Goal: Transaction & Acquisition: Purchase product/service

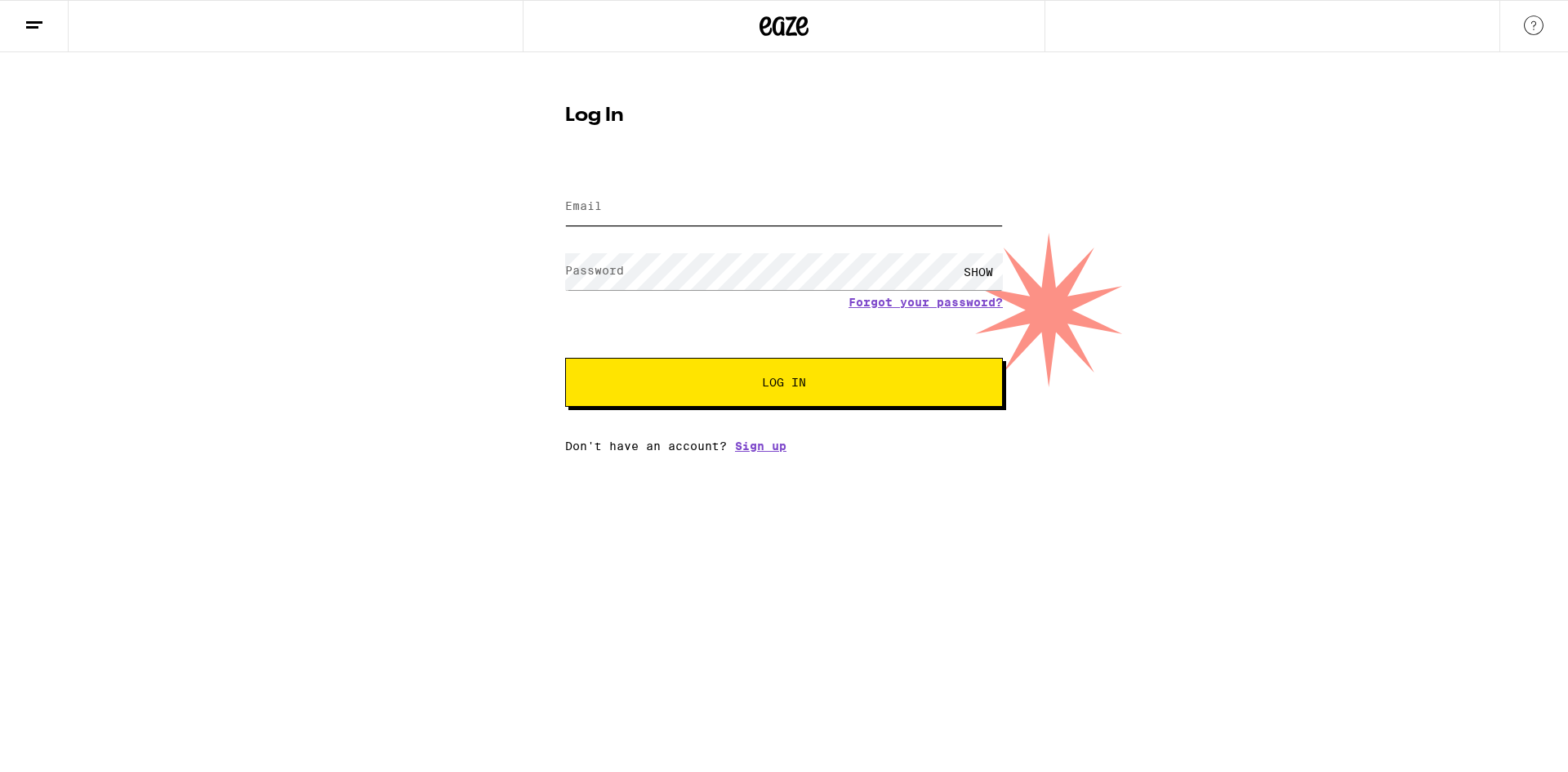
type input "[EMAIL_ADDRESS][DOMAIN_NAME]"
click at [762, 388] on span "Log In" at bounding box center [784, 383] width 44 height 12
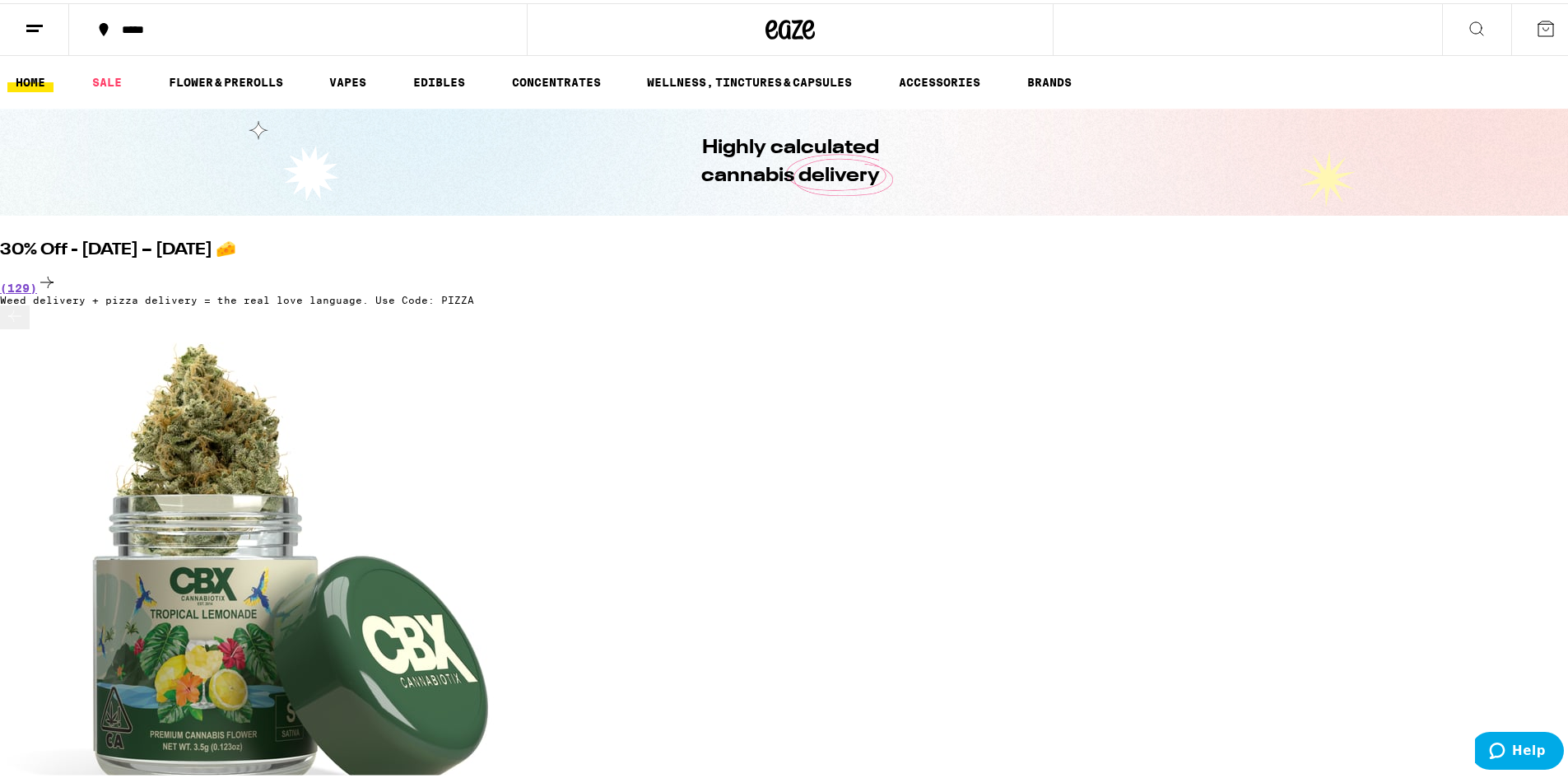
click at [143, 31] on div "*****" at bounding box center [306, 27] width 385 height 12
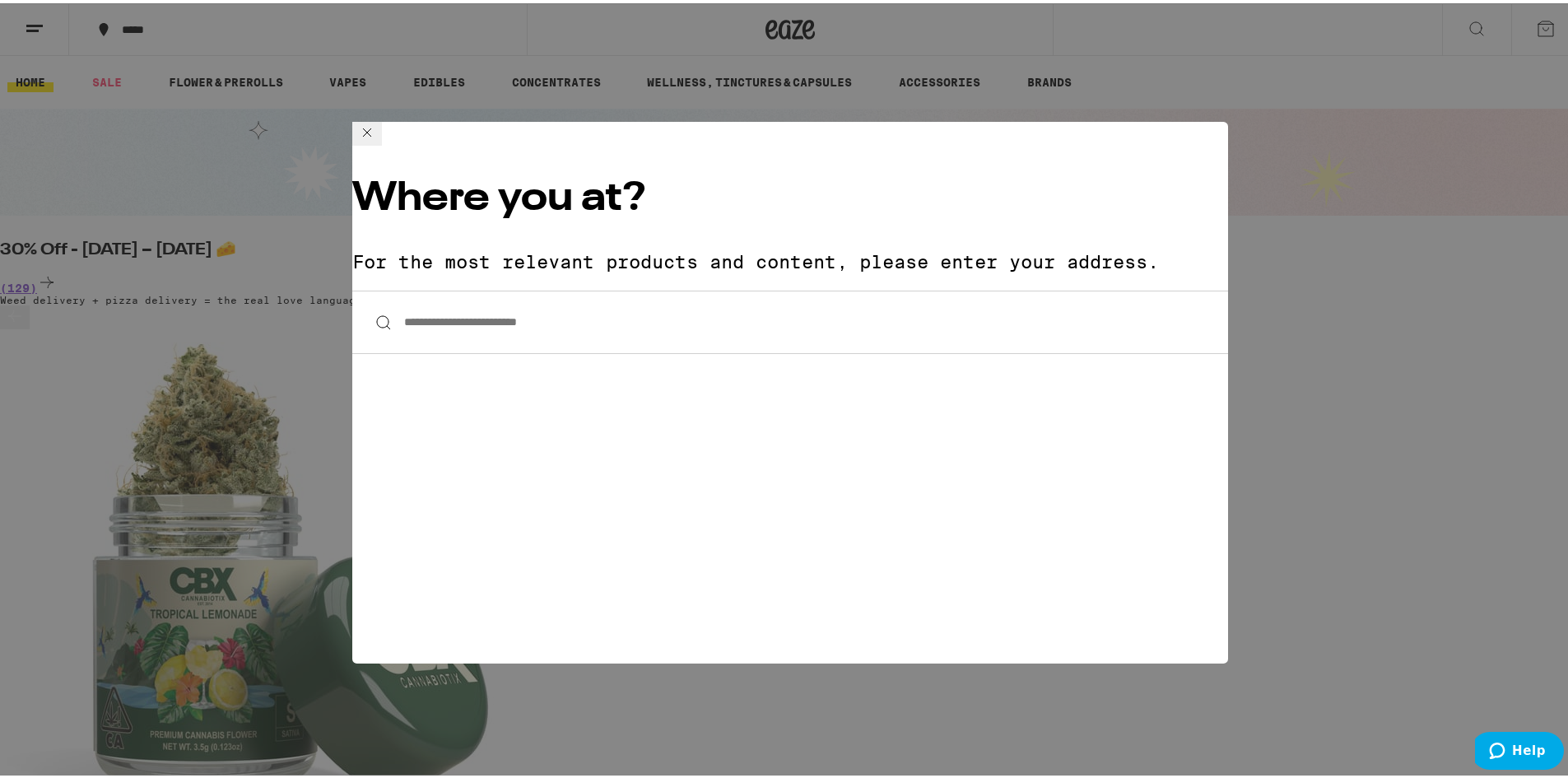
click at [546, 287] on input "**********" at bounding box center [789, 319] width 876 height 63
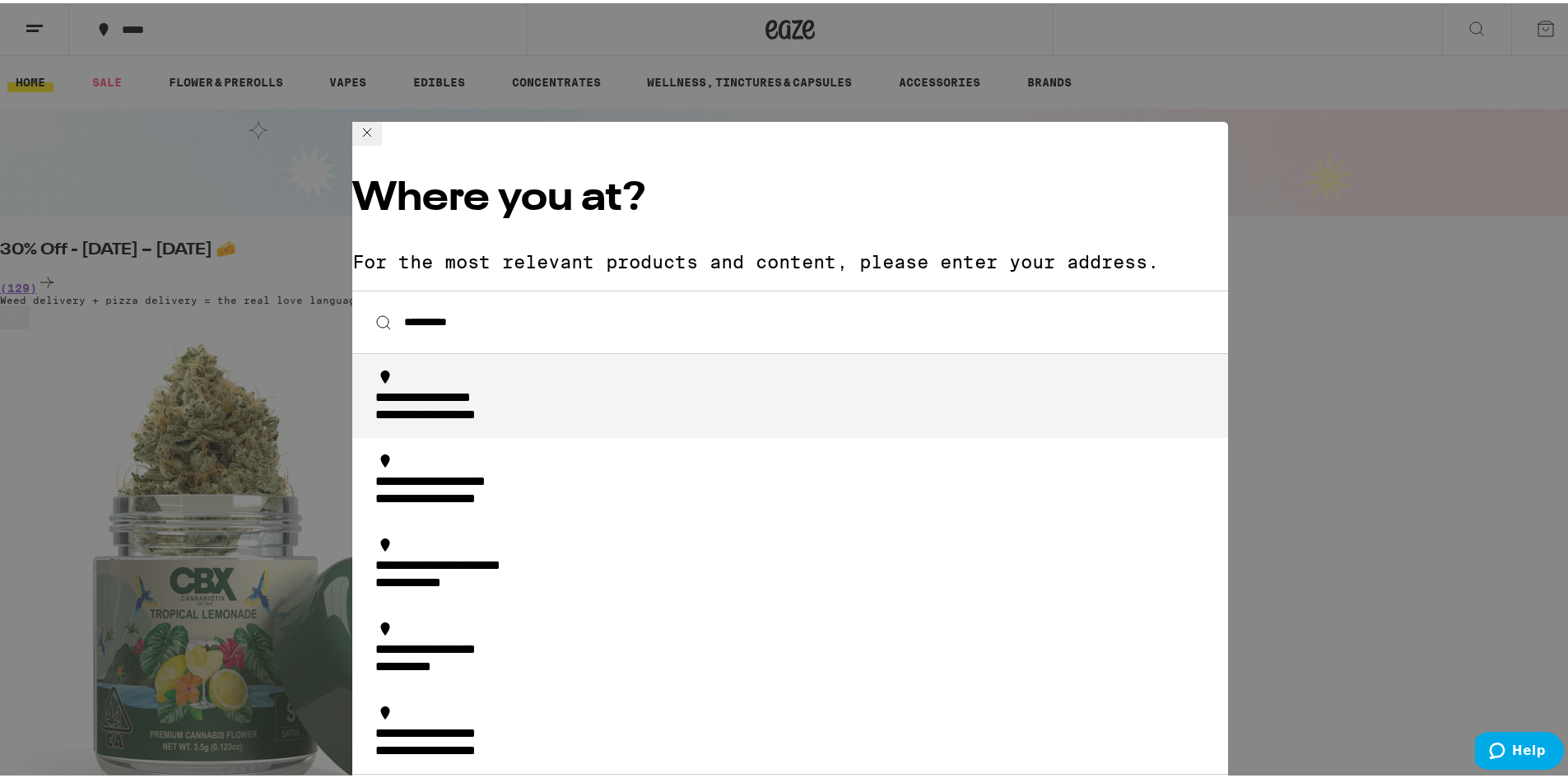
click at [526, 404] on div "**********" at bounding box center [460, 412] width 170 height 17
type input "**********"
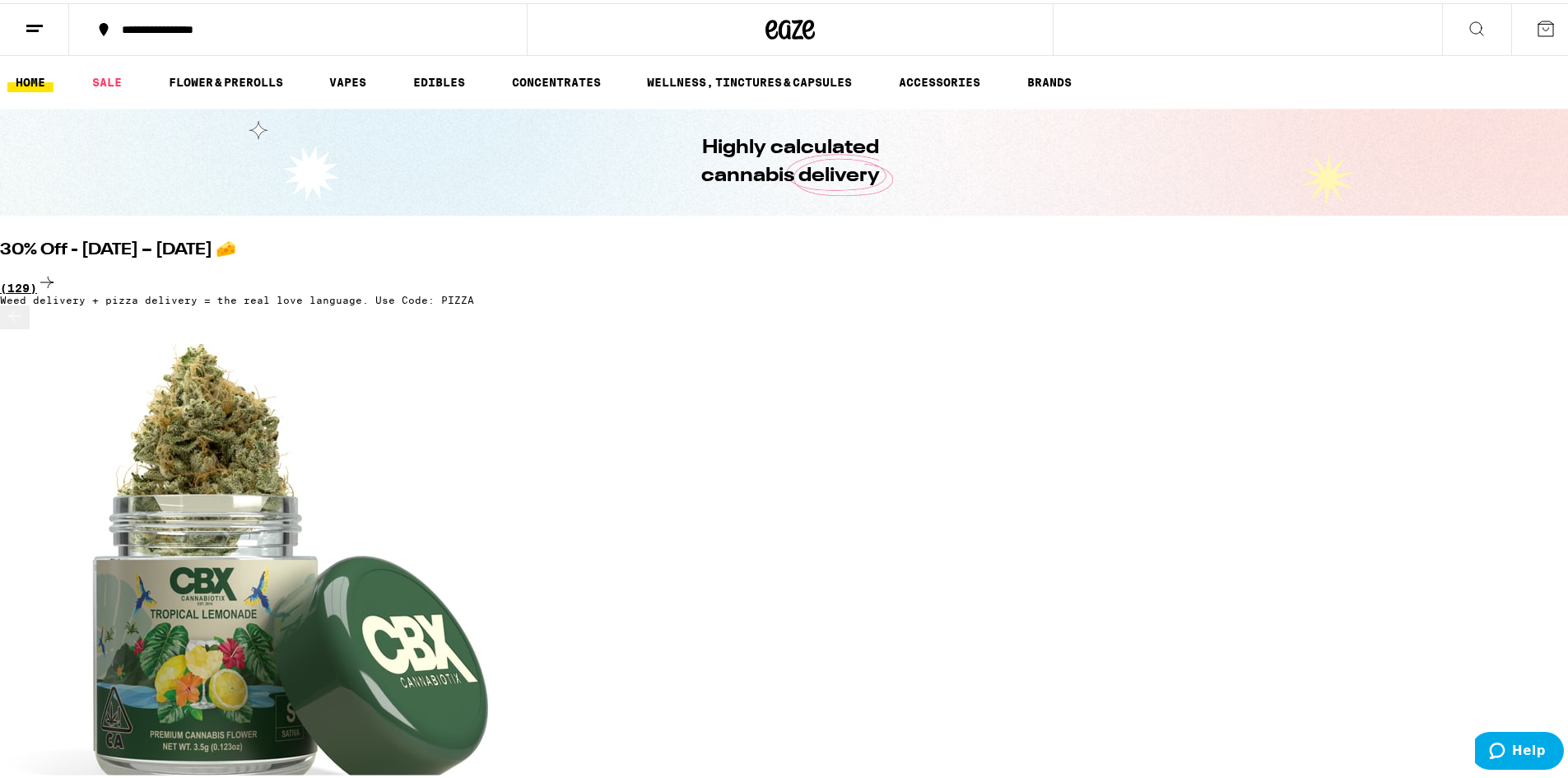
click at [1335, 269] on div "(129)" at bounding box center [789, 280] width 1580 height 22
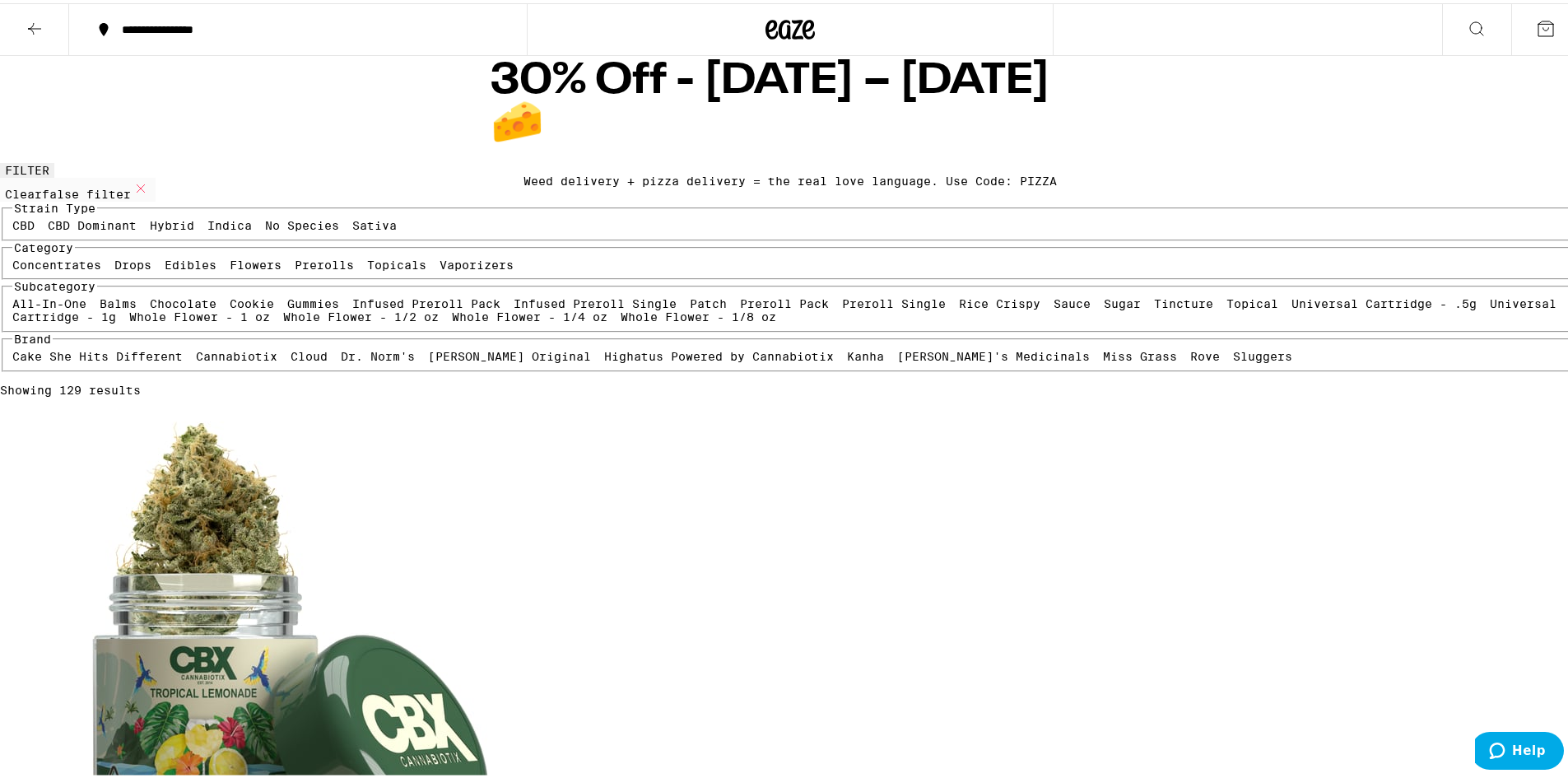
click at [252, 229] on label "Indica" at bounding box center [230, 222] width 45 height 13
click at [212, 219] on input "Indica" at bounding box center [211, 218] width 1 height 1
checkbox input "true"
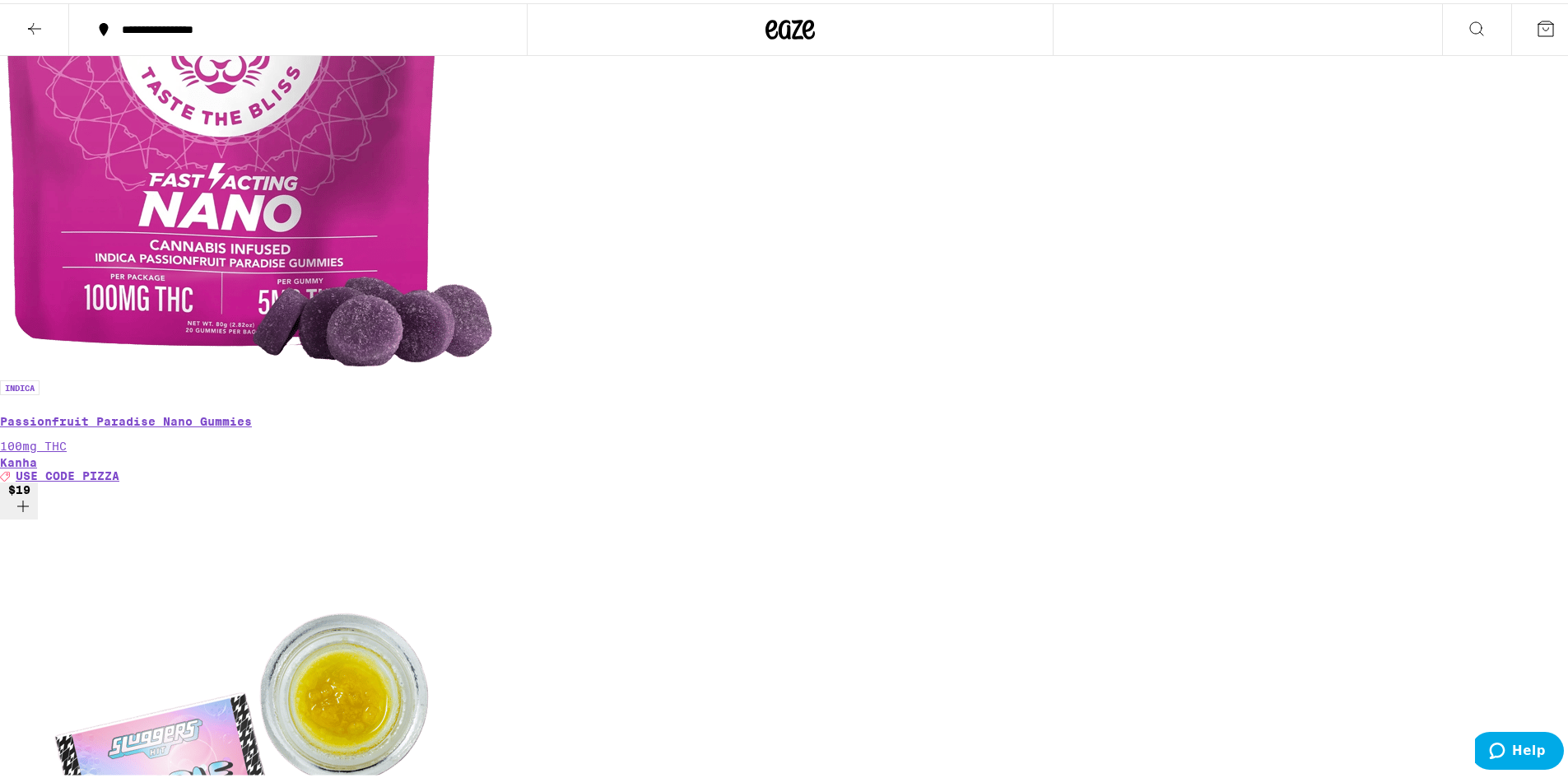
scroll to position [2141, 0]
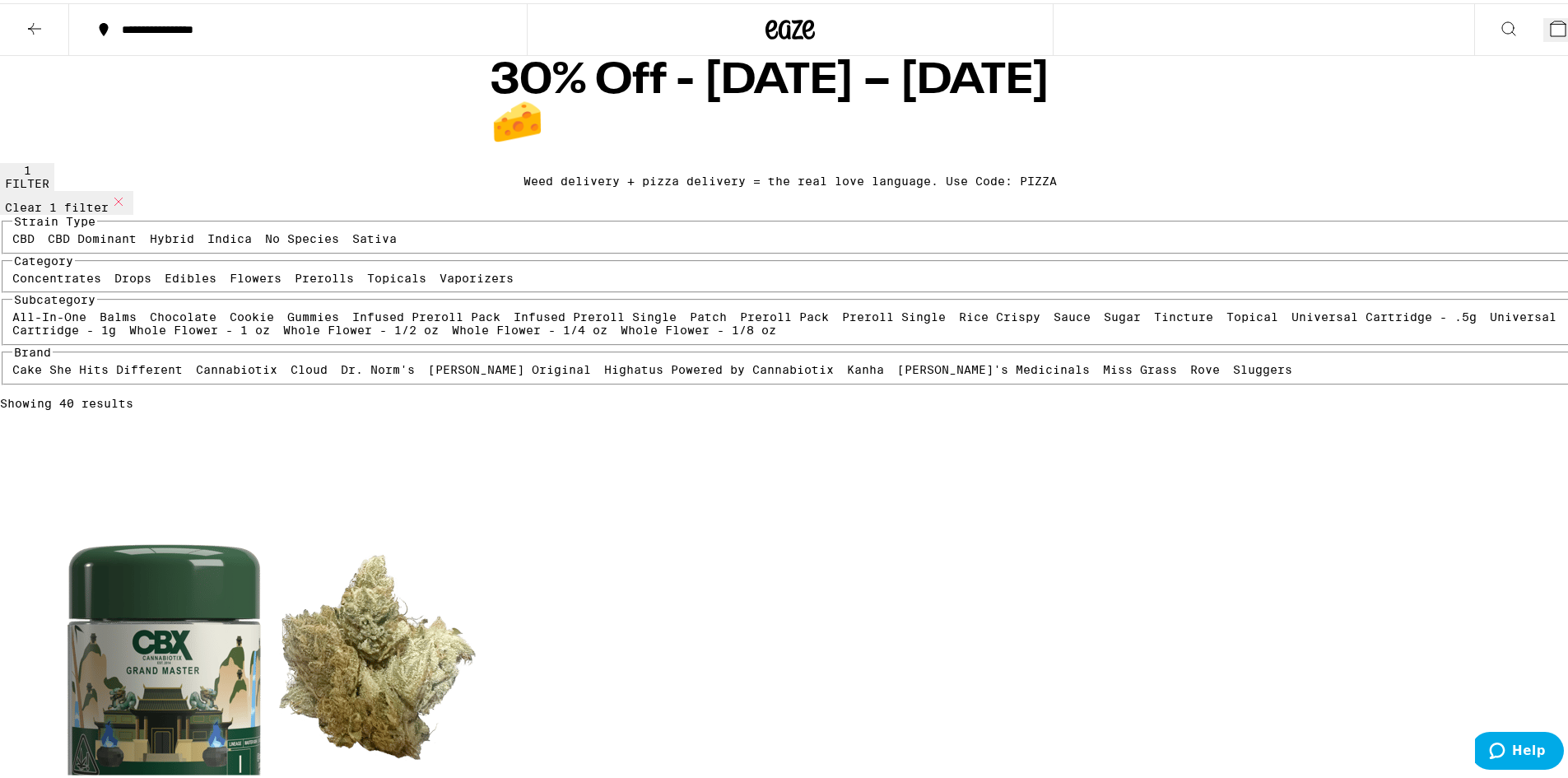
click at [32, 33] on icon at bounding box center [35, 26] width 20 height 20
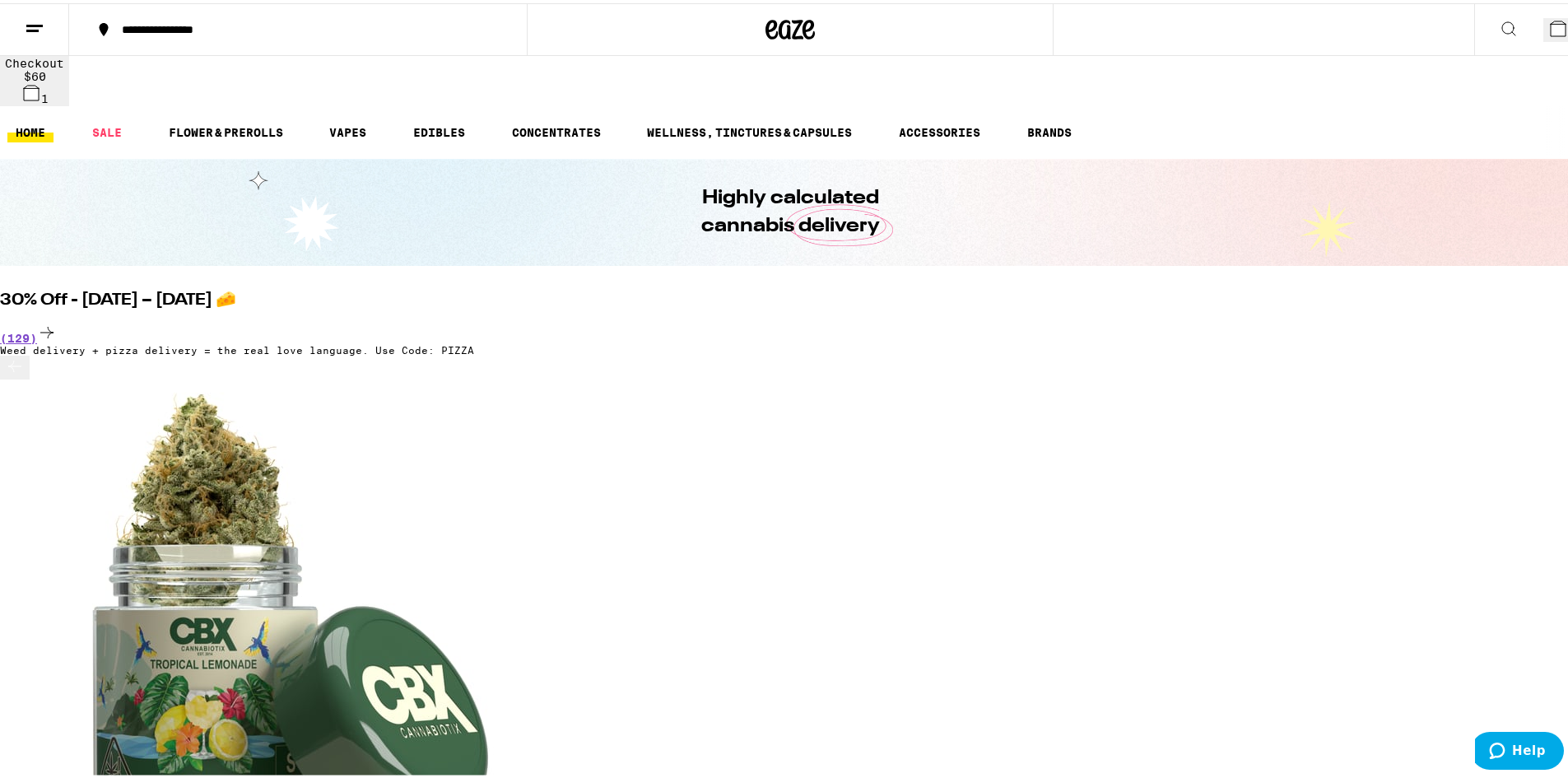
click at [32, 120] on link "HOME" at bounding box center [30, 130] width 46 height 20
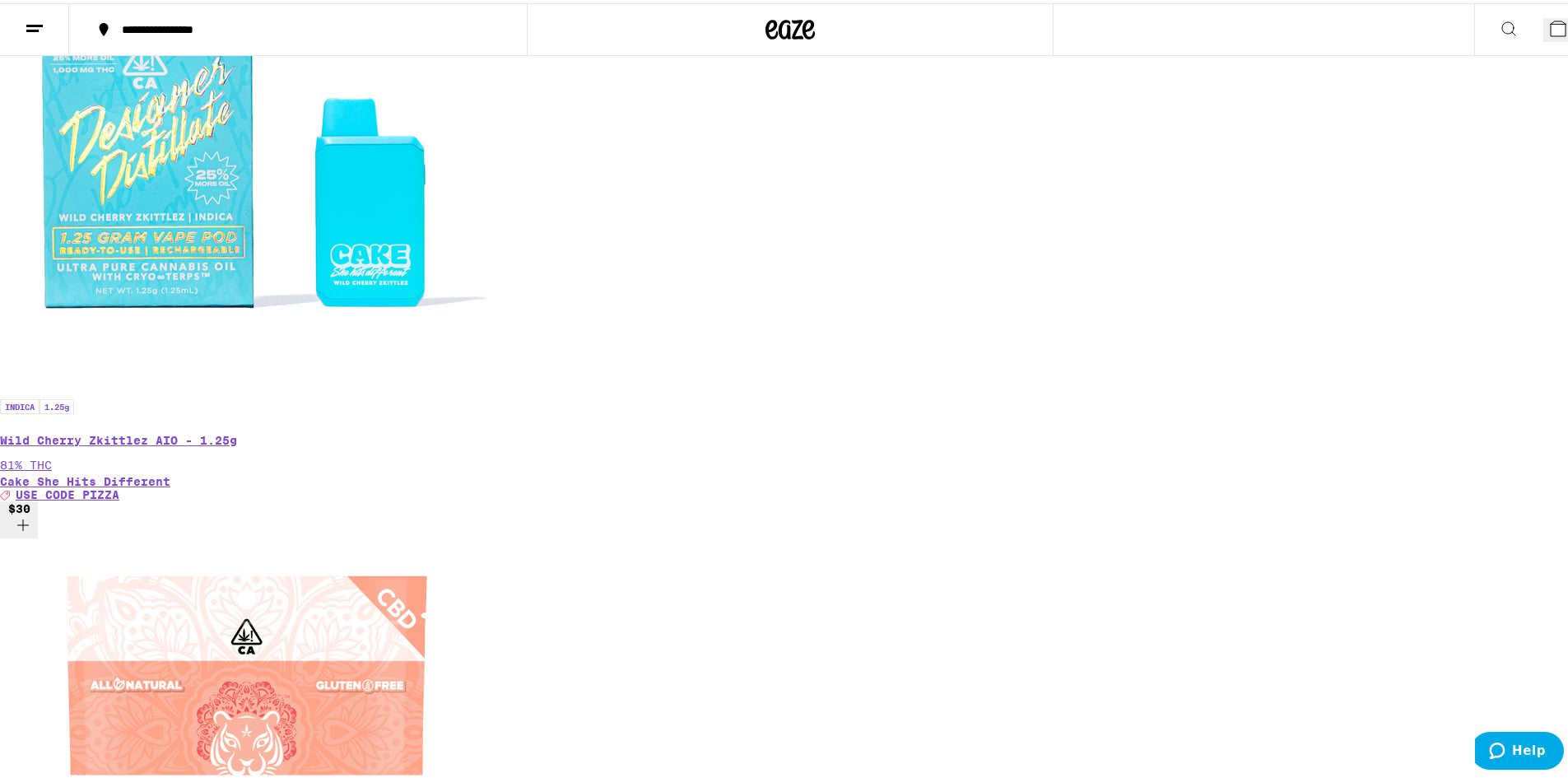
scroll to position [2799, 0]
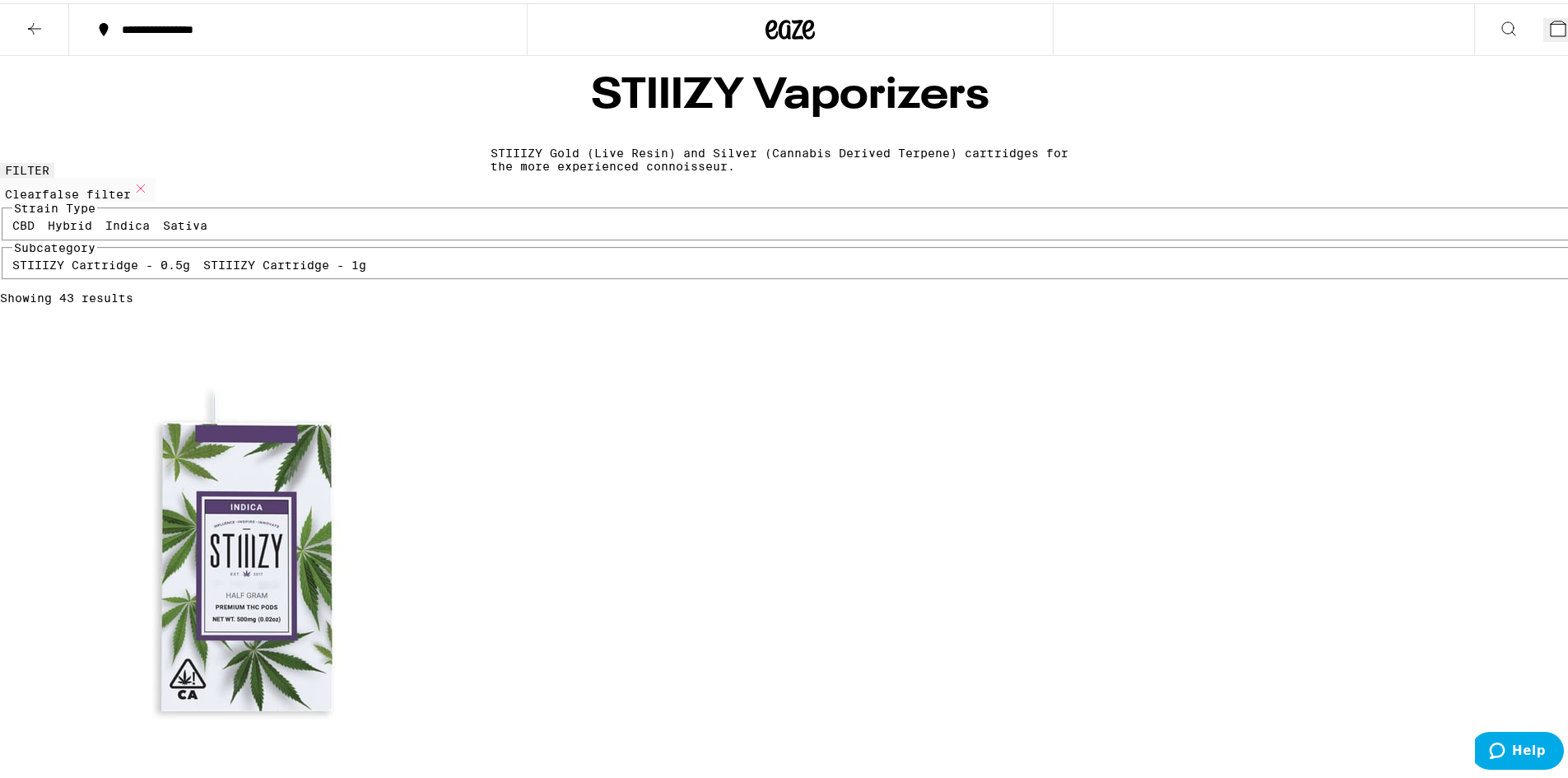
click at [149, 229] on label "Indica" at bounding box center [127, 222] width 45 height 13
click at [110, 219] on input "Indica" at bounding box center [109, 218] width 1 height 1
checkbox input "true"
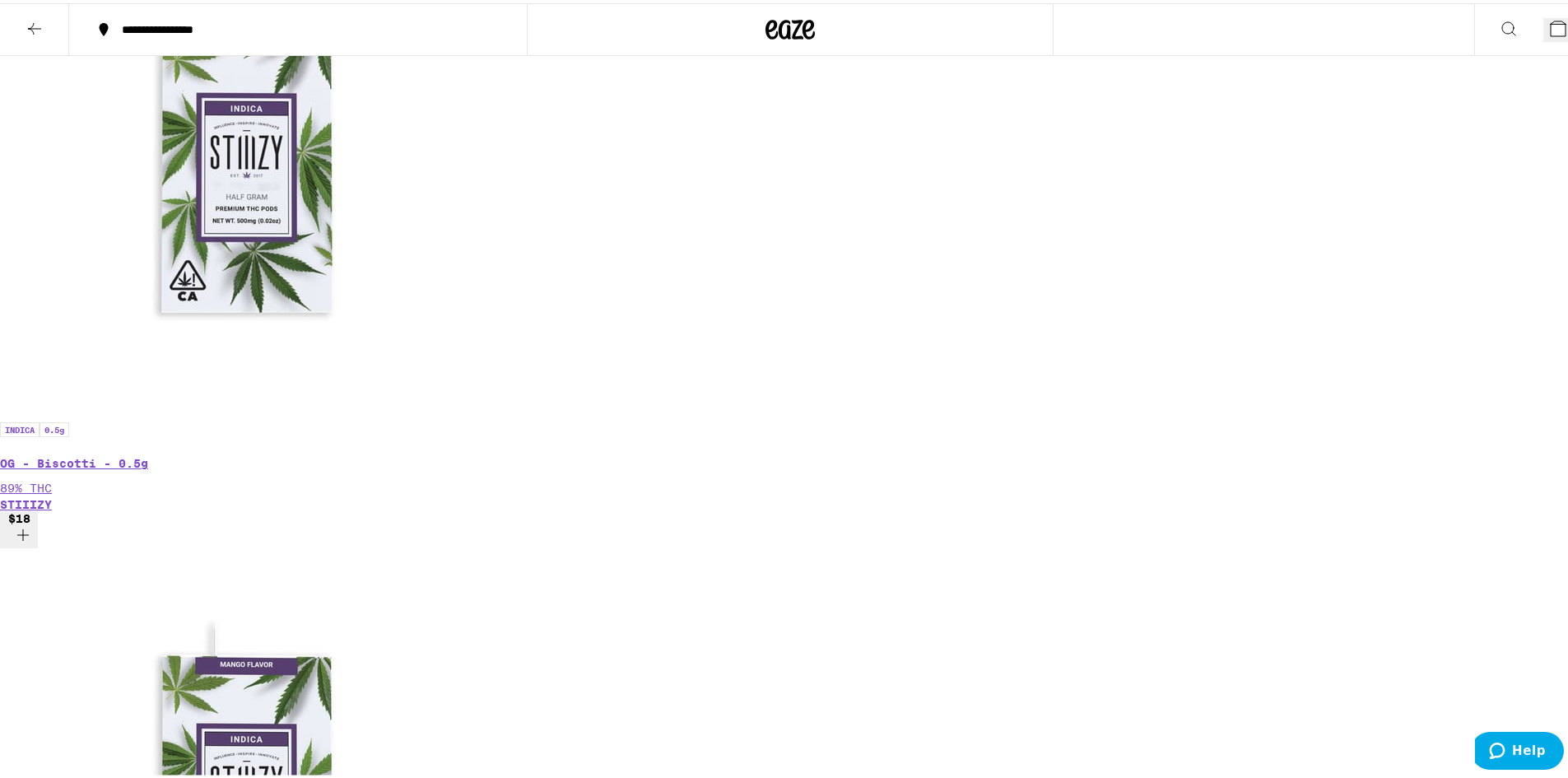
scroll to position [659, 0]
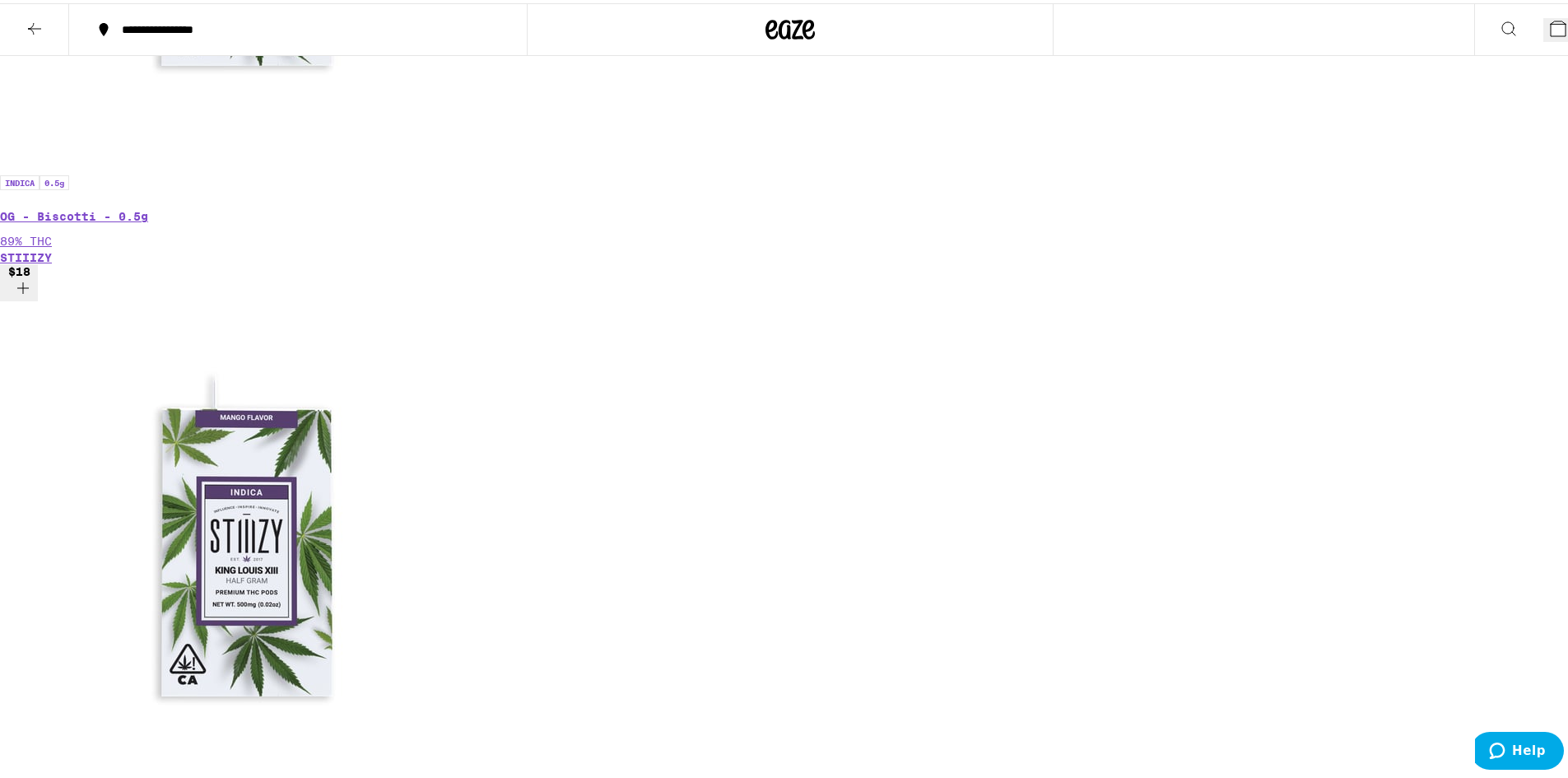
click at [1548, 16] on icon at bounding box center [1558, 26] width 20 height 20
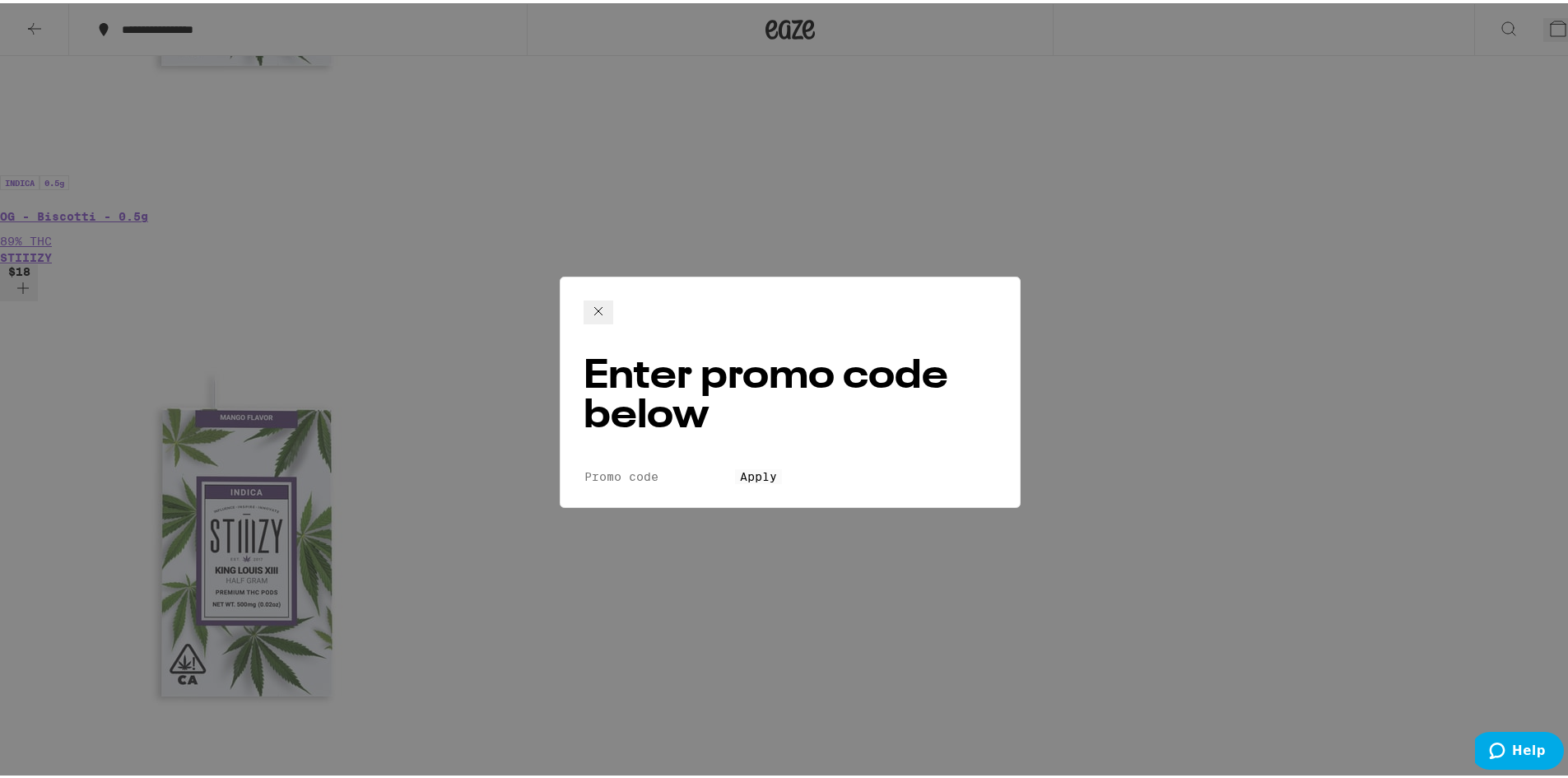
click at [664, 466] on input "Promo Code" at bounding box center [659, 473] width 151 height 15
type input "PIZZA"
click at [757, 467] on span "Apply" at bounding box center [758, 473] width 37 height 13
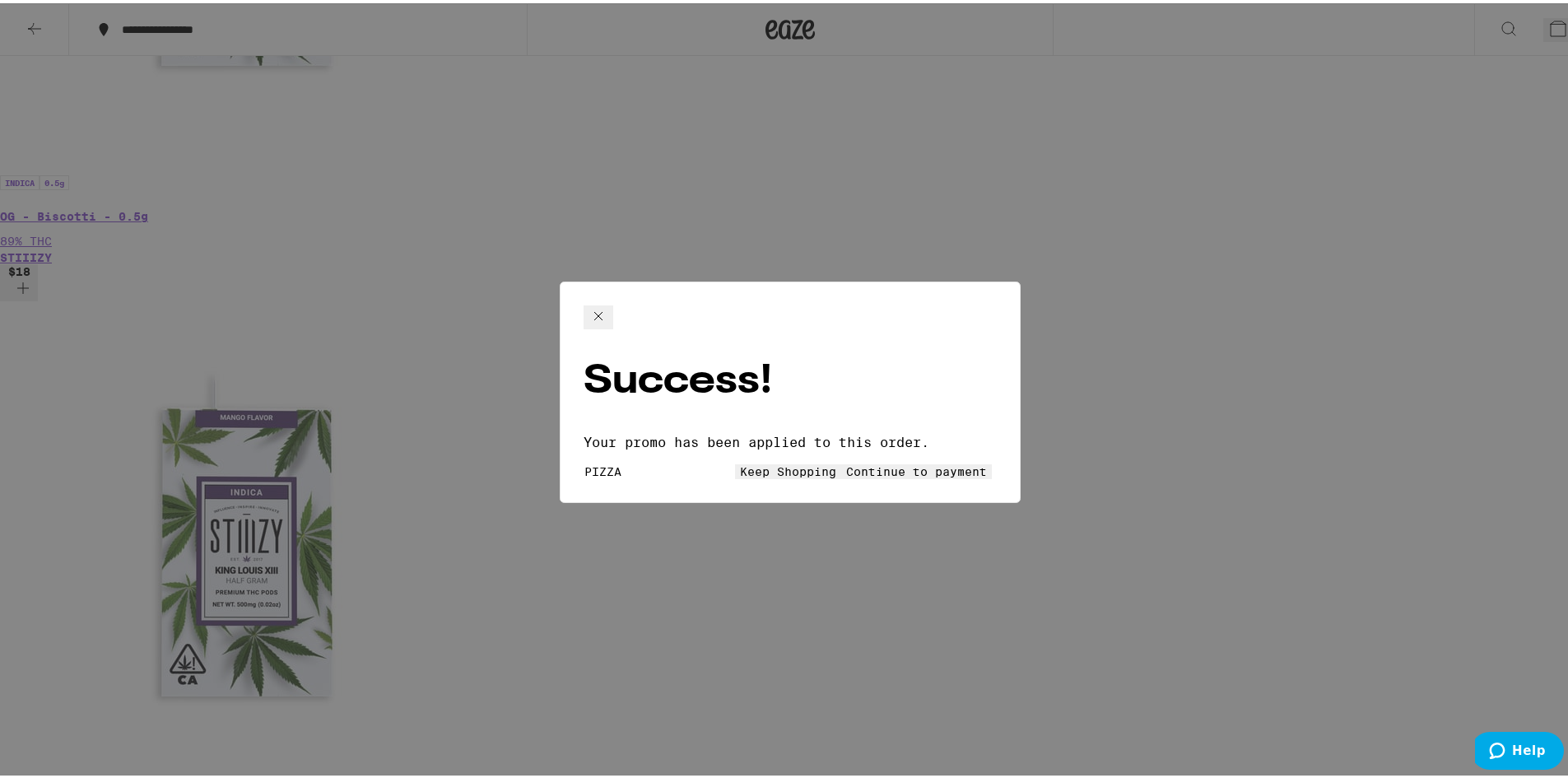
click at [906, 462] on span "Continue to payment" at bounding box center [916, 468] width 140 height 13
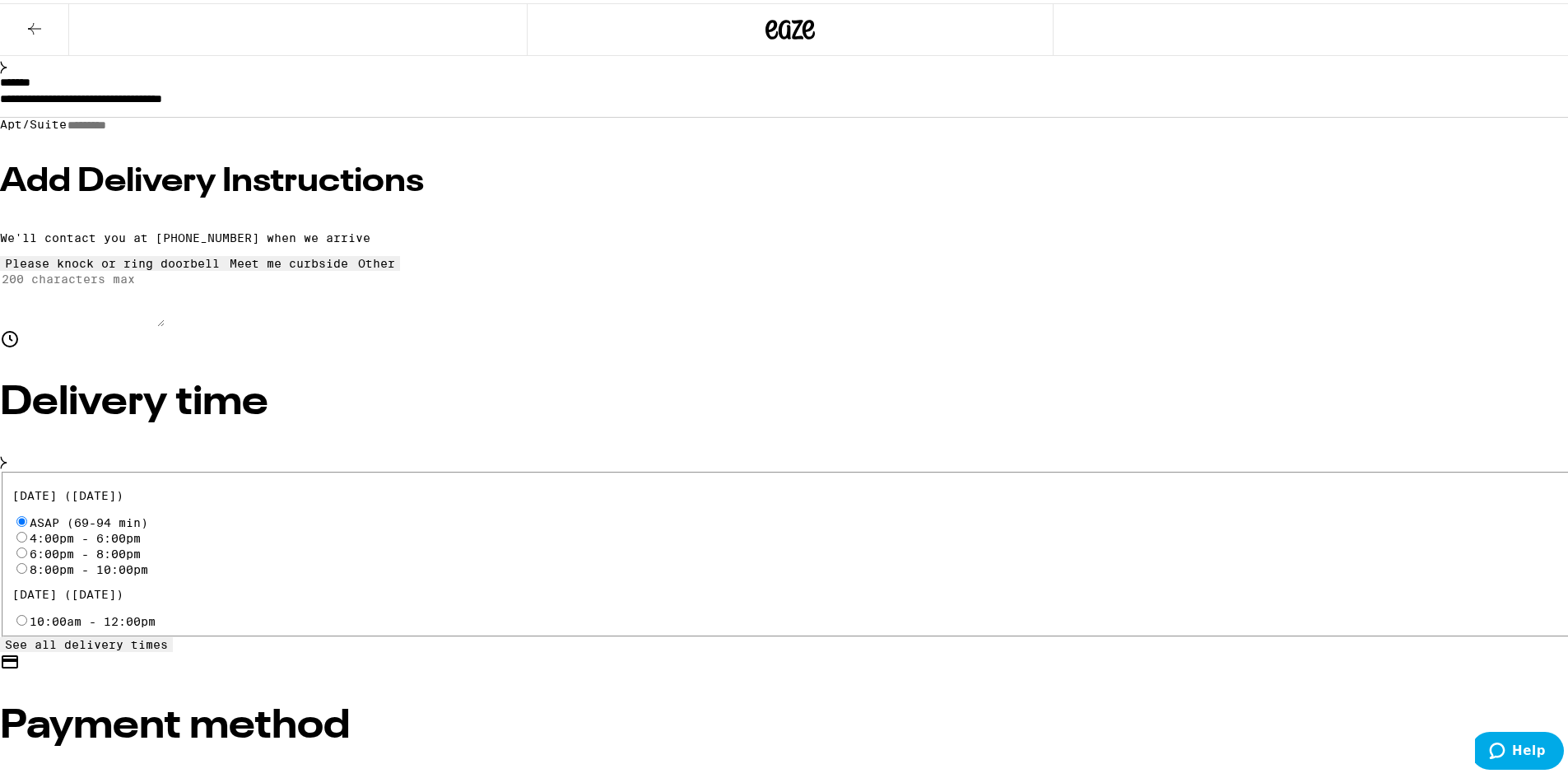
scroll to position [247, 0]
radio input "true"
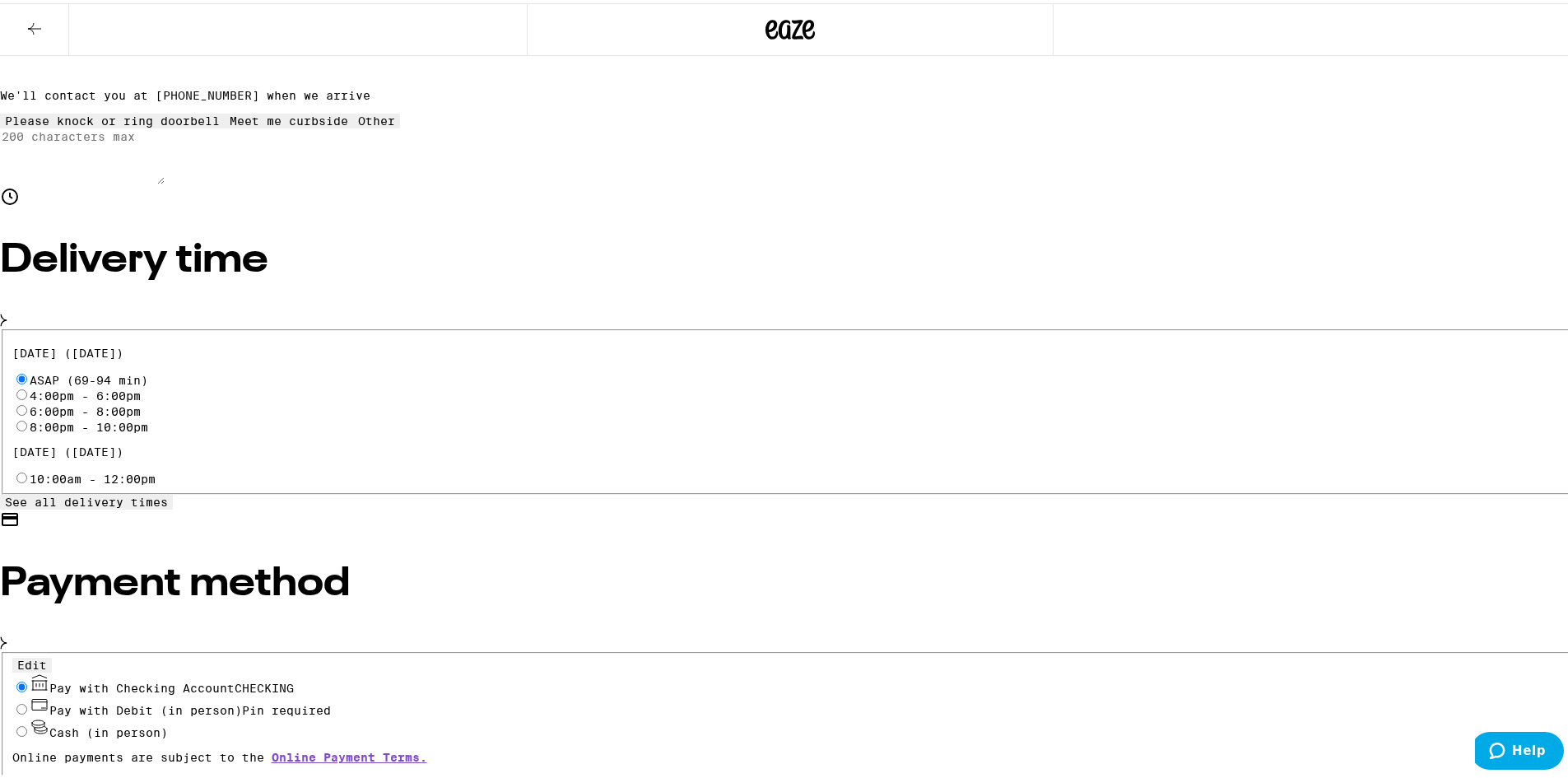
scroll to position [389, 0]
click at [27, 700] on input "Pay with Debit (in person) Pin required" at bounding box center [22, 705] width 11 height 11
radio input "true"
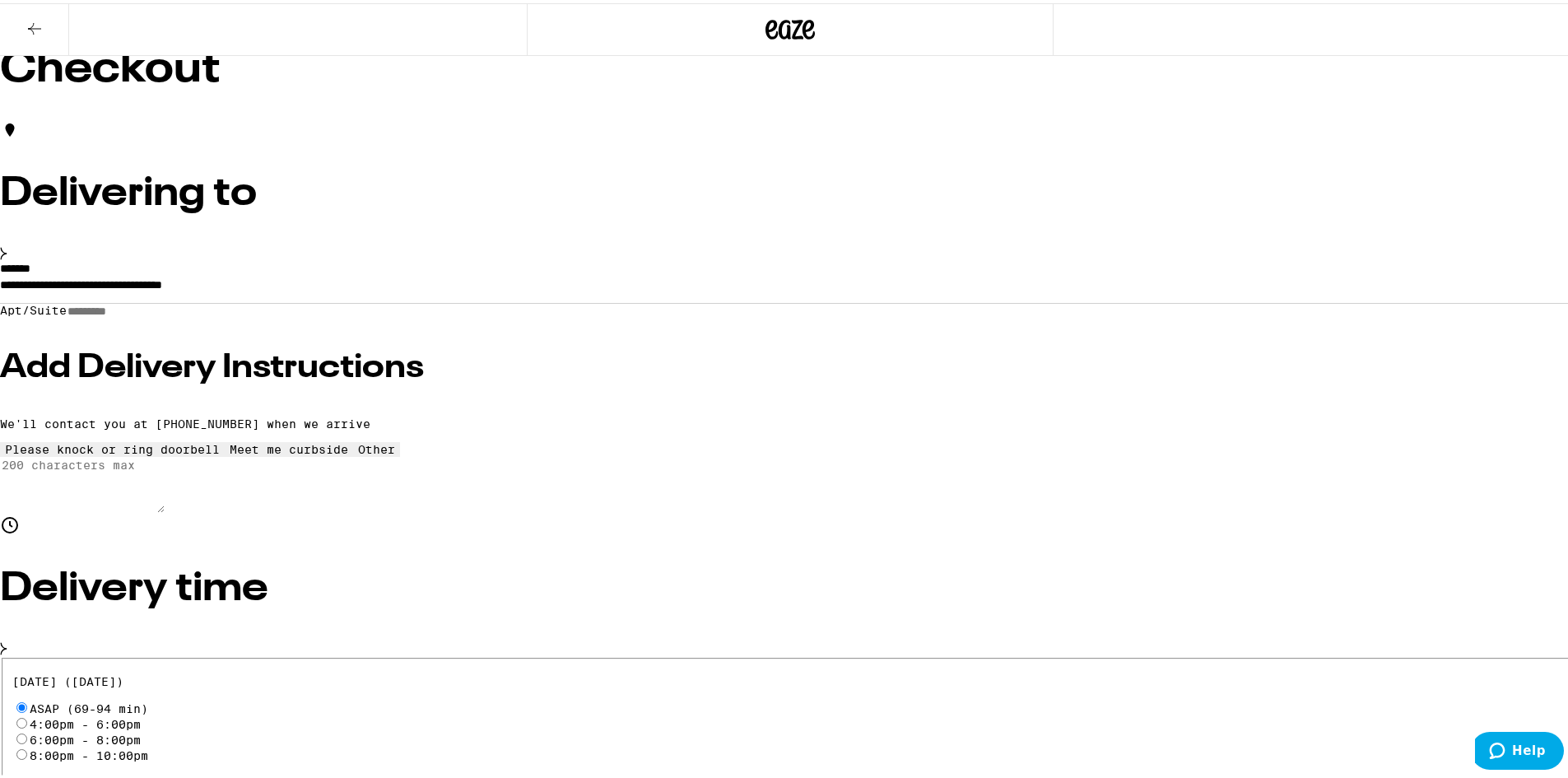
scroll to position [0, 0]
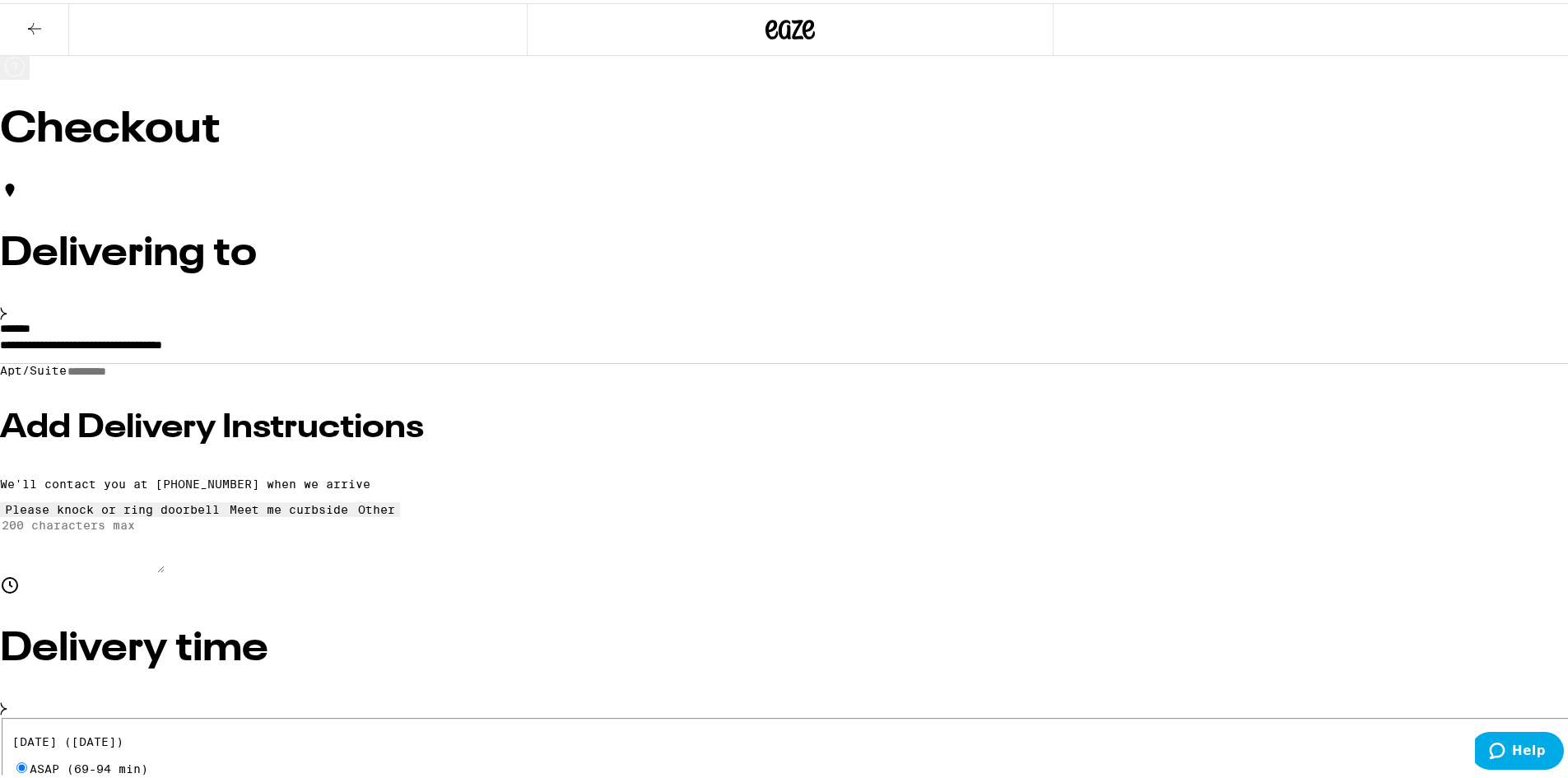
type input "10"
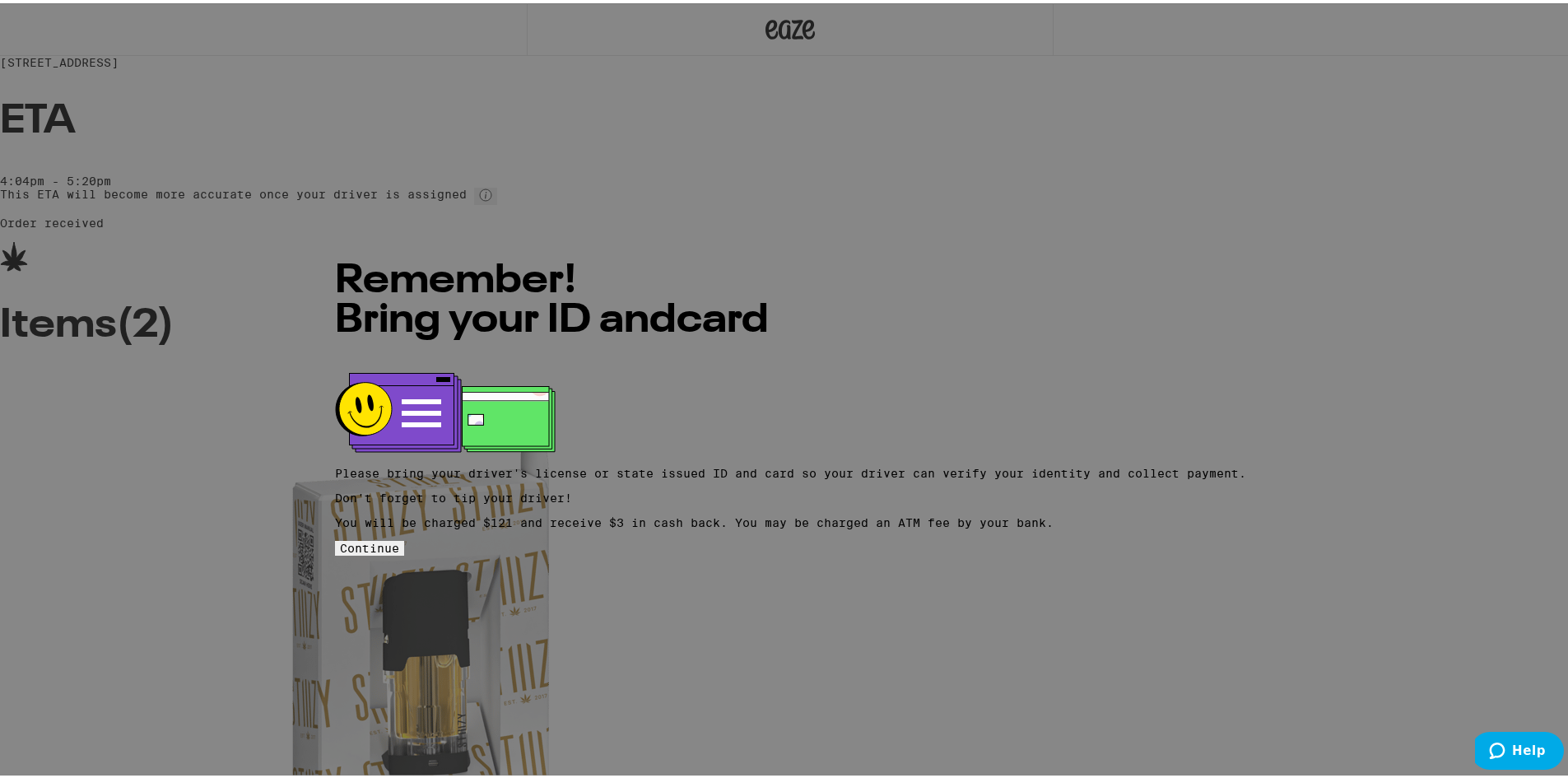
click at [399, 542] on span "Continue" at bounding box center [370, 544] width 59 height 13
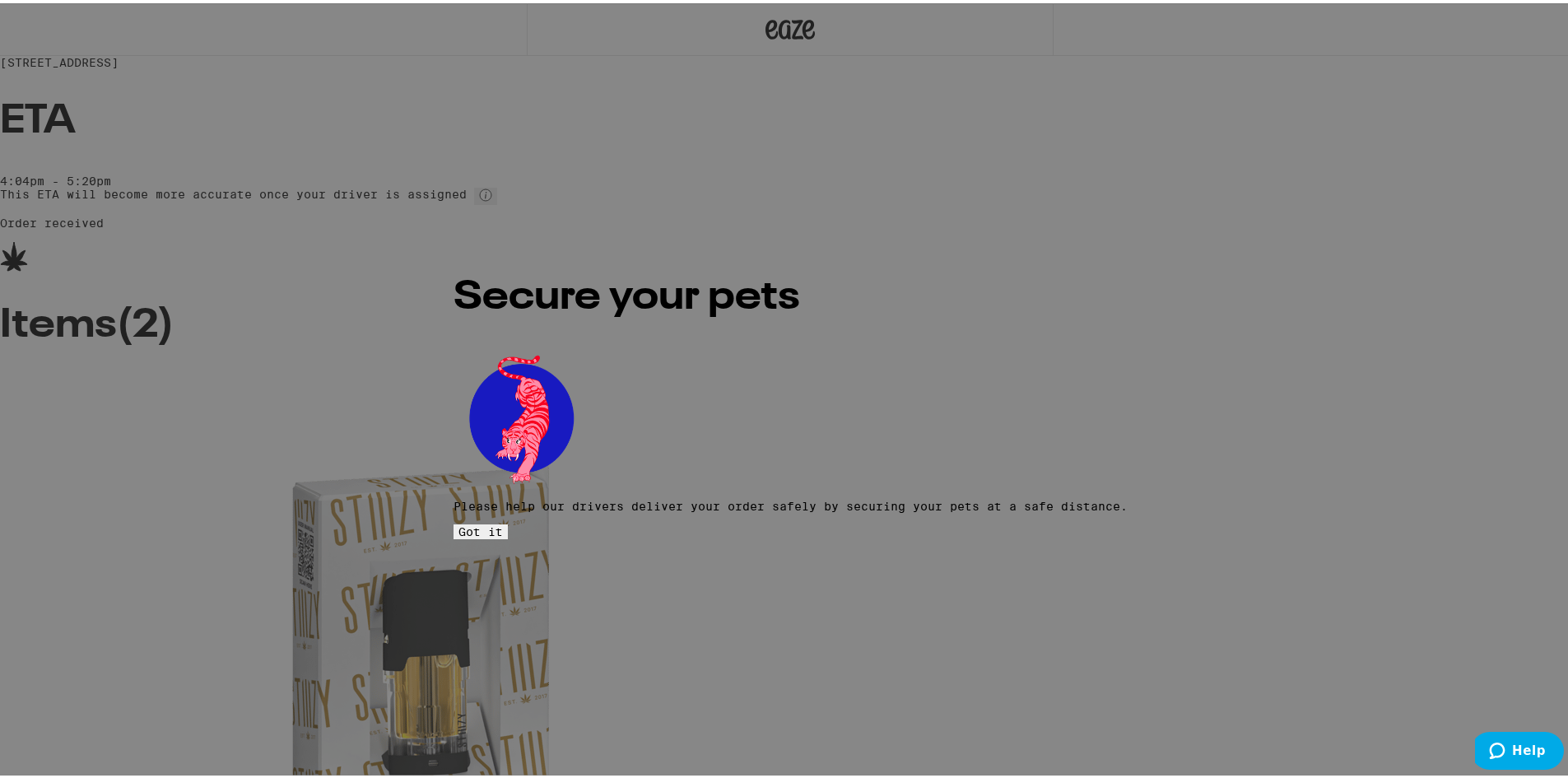
click at [507, 522] on button "Got it" at bounding box center [480, 529] width 54 height 15
